Goal: Task Accomplishment & Management: Use online tool/utility

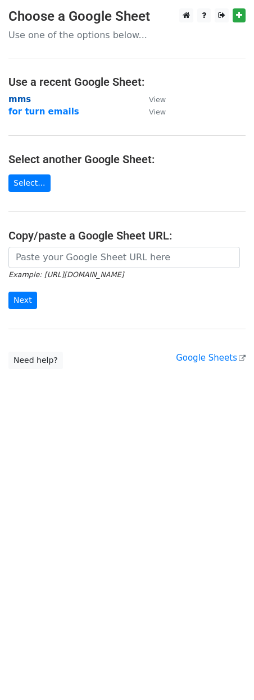
click at [25, 102] on strong "mms" at bounding box center [19, 99] width 22 height 10
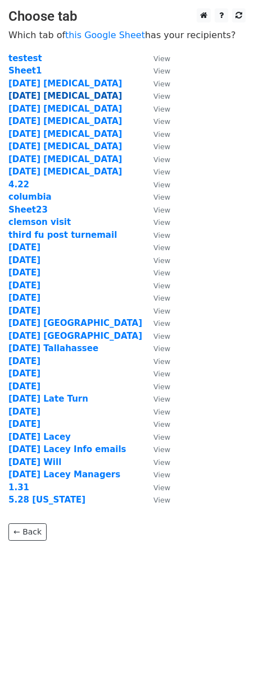
click at [26, 94] on strong "10.2.25 capex" at bounding box center [64, 96] width 113 height 10
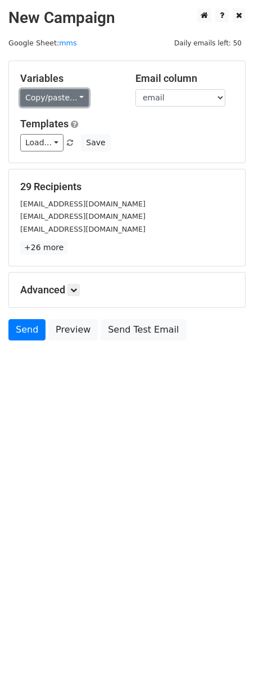
click at [37, 96] on link "Copy/paste..." at bounding box center [54, 97] width 68 height 17
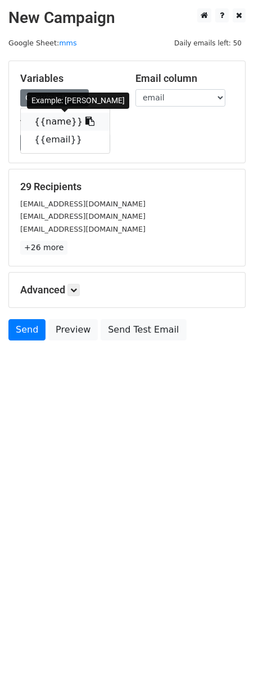
click at [50, 127] on link "{{name}}" at bounding box center [65, 122] width 89 height 18
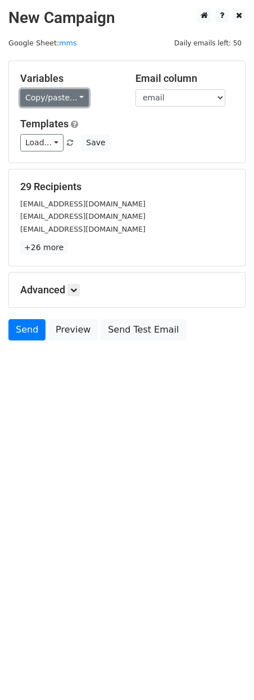
click at [59, 96] on link "Copy/paste..." at bounding box center [54, 97] width 68 height 17
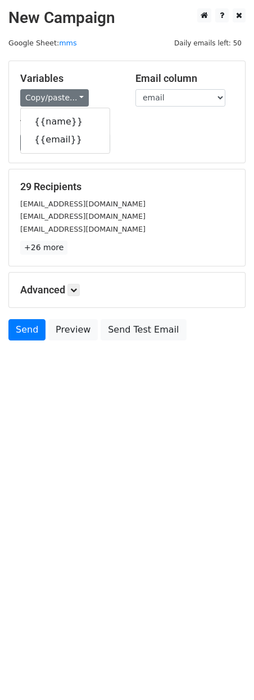
click at [98, 87] on div "Variables Copy/paste... {{name}} {{email}}" at bounding box center [69, 89] width 115 height 34
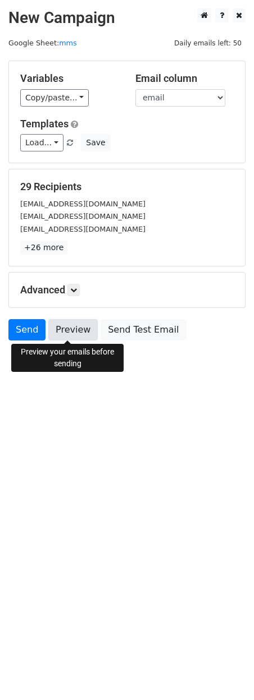
click at [79, 329] on link "Preview" at bounding box center [72, 329] width 49 height 21
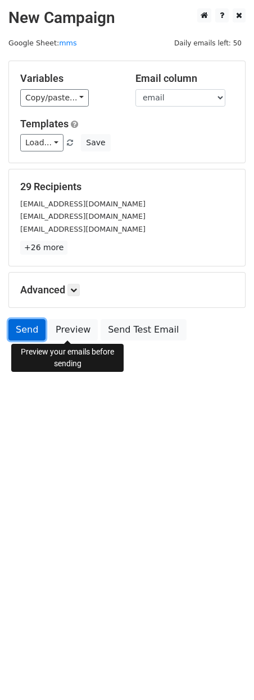
click at [25, 328] on link "Send" at bounding box center [26, 329] width 37 height 21
